Goal: Navigation & Orientation: Find specific page/section

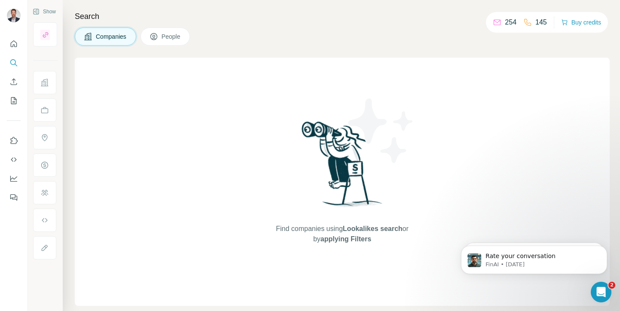
click at [172, 35] on span "People" at bounding box center [171, 36] width 20 height 9
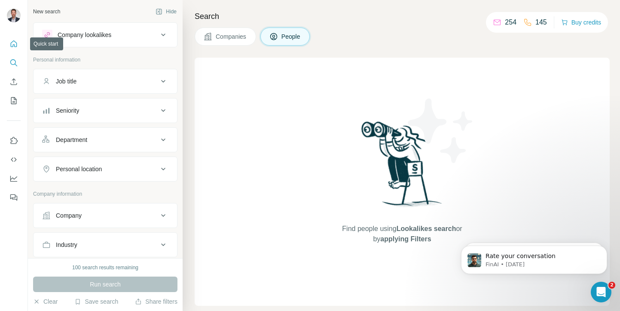
click at [13, 47] on icon "Quick start" at bounding box center [13, 44] width 9 height 9
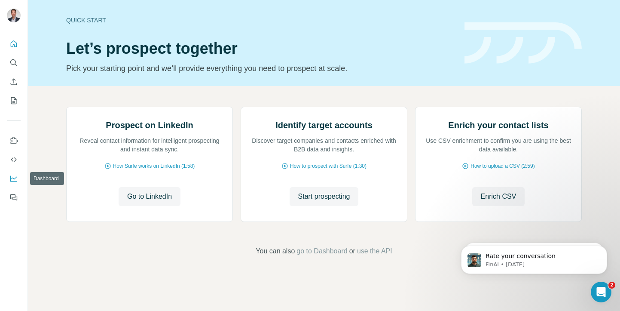
click at [14, 178] on icon "Dashboard" at bounding box center [13, 178] width 9 height 9
